Goal: Task Accomplishment & Management: Use online tool/utility

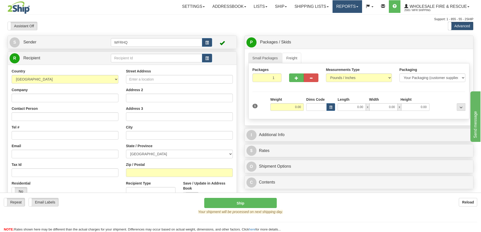
click at [349, 8] on link "Reports" at bounding box center [347, 6] width 30 height 13
click at [326, 17] on span "Standard" at bounding box center [328, 18] width 14 height 4
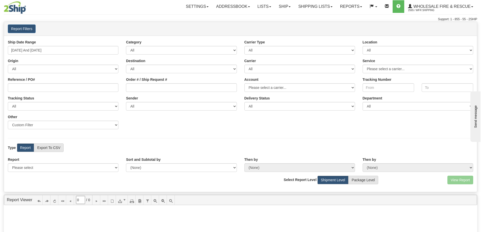
click at [35, 45] on div "Ship Date Range [DATE] And [DATE]" at bounding box center [63, 47] width 118 height 15
click at [34, 48] on input "[DATE] And [DATE]" at bounding box center [63, 50] width 111 height 9
type input "[DATE]"
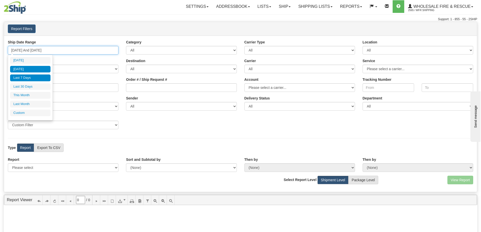
type input "[DATE]"
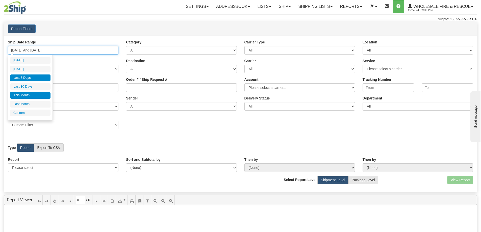
type input "[DATE]"
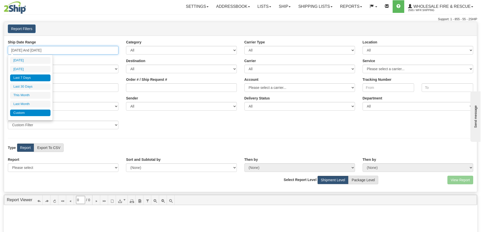
type input "[DATE]"
click at [23, 115] on li "Custom" at bounding box center [30, 113] width 40 height 7
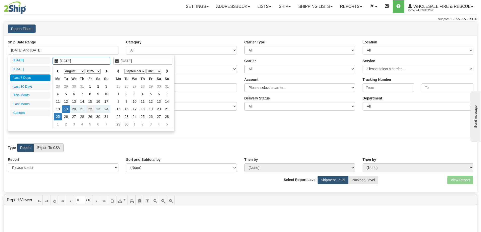
type input "[DATE]"
click at [90, 109] on td "22" at bounding box center [90, 109] width 8 height 8
click at [120, 71] on th at bounding box center [118, 71] width 8 height 8
type input "[DATE]"
click at [150, 109] on td "22" at bounding box center [151, 109] width 8 height 8
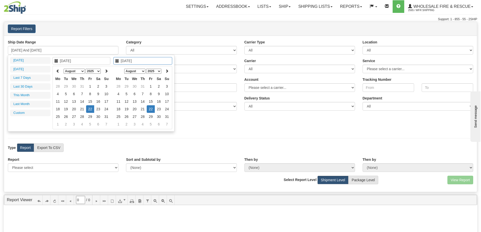
type input "[DATE] And [DATE]"
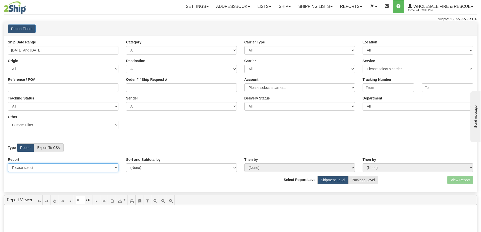
click at [52, 169] on select "Please select 1 Line Shipment Report Address Detail Basic Shipment Overview Can…" at bounding box center [63, 167] width 111 height 9
select select "Users\Full Reference Detail.trdx"
click at [8, 163] on select "Please select 1 Line Shipment Report Address Detail Basic Shipment Overview Can…" at bounding box center [63, 167] width 111 height 9
click at [458, 180] on button "View Report" at bounding box center [460, 180] width 26 height 9
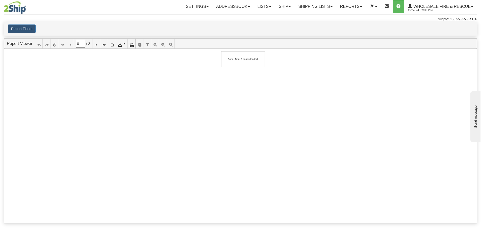
type input "1"
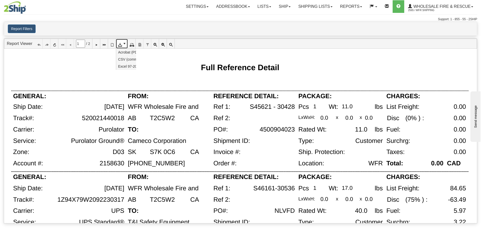
click at [122, 47] on link at bounding box center [122, 44] width 12 height 10
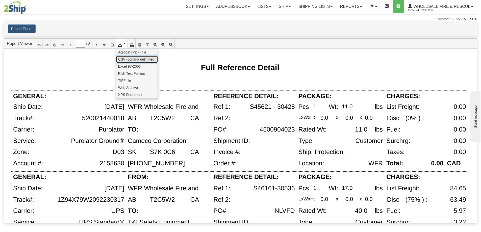
click at [125, 59] on span "CSV (comma delimited)" at bounding box center [136, 59] width 37 height 5
